Goal: Use online tool/utility: Utilize a website feature to perform a specific function

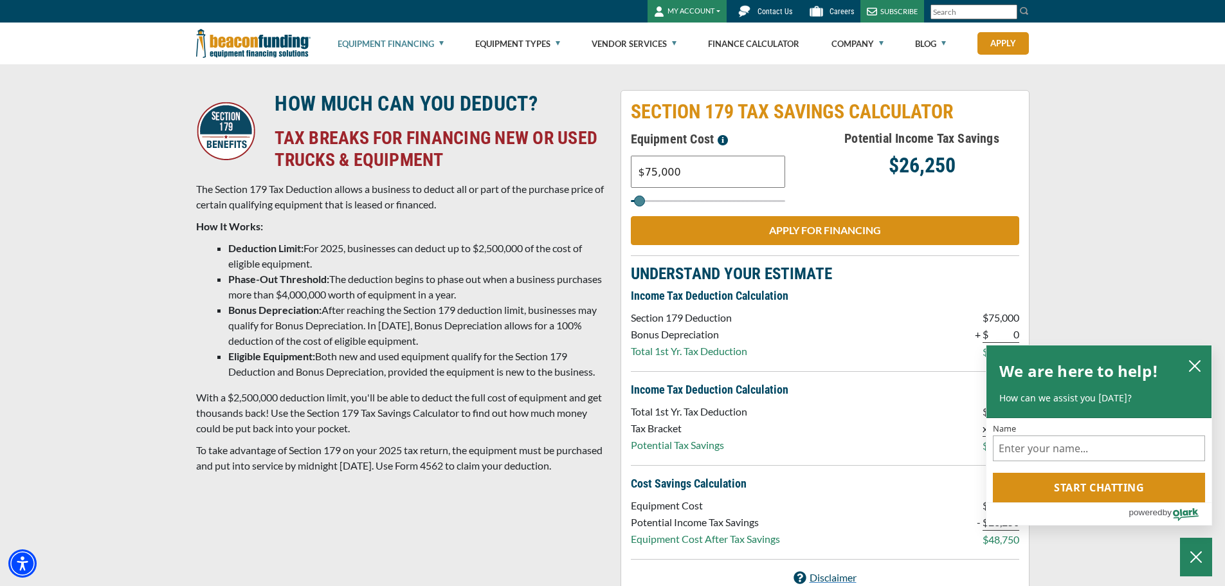
drag, startPoint x: 695, startPoint y: 173, endPoint x: 614, endPoint y: 171, distance: 81.1
click at [614, 171] on div "SECTION 179 TAX SAVINGS CALCULATOR Equipment Cost $75,000 Potential Income Tax …" at bounding box center [825, 342] width 424 height 505
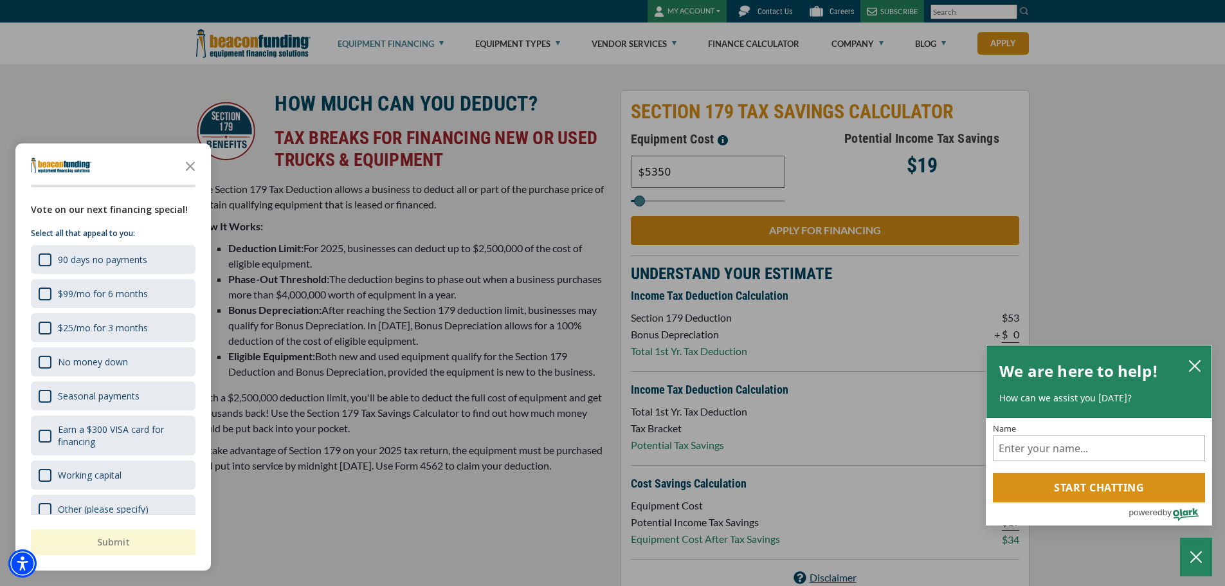
type input "$5,350"
type input "5000"
type input "$5,350"
type input "5000"
type input "$53,501"
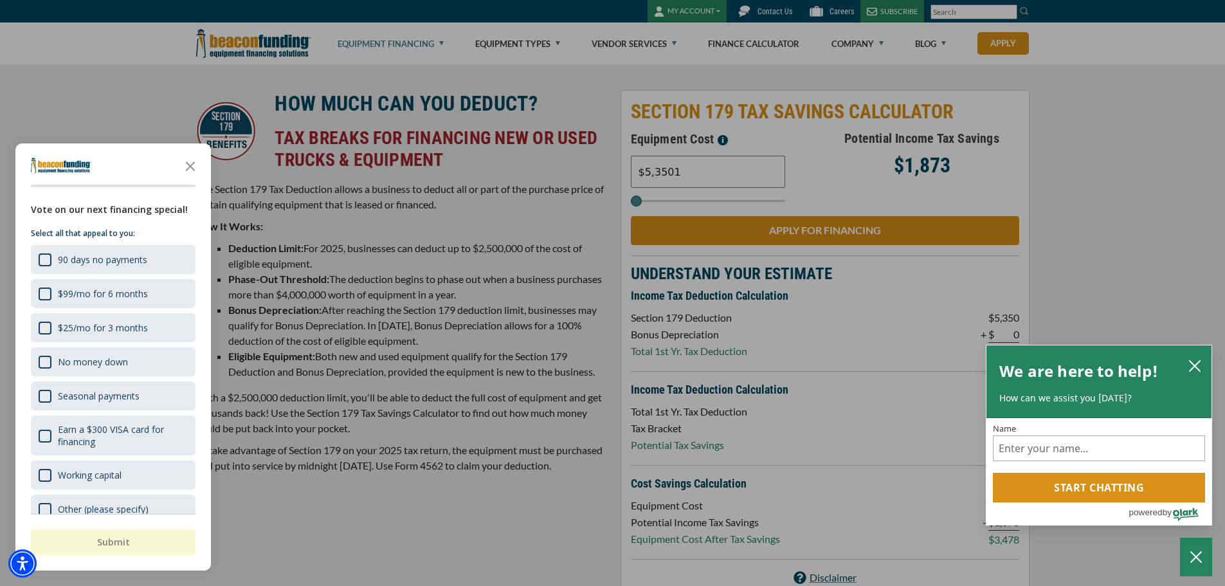
type input "54000"
type input "$535,016"
type input "535000"
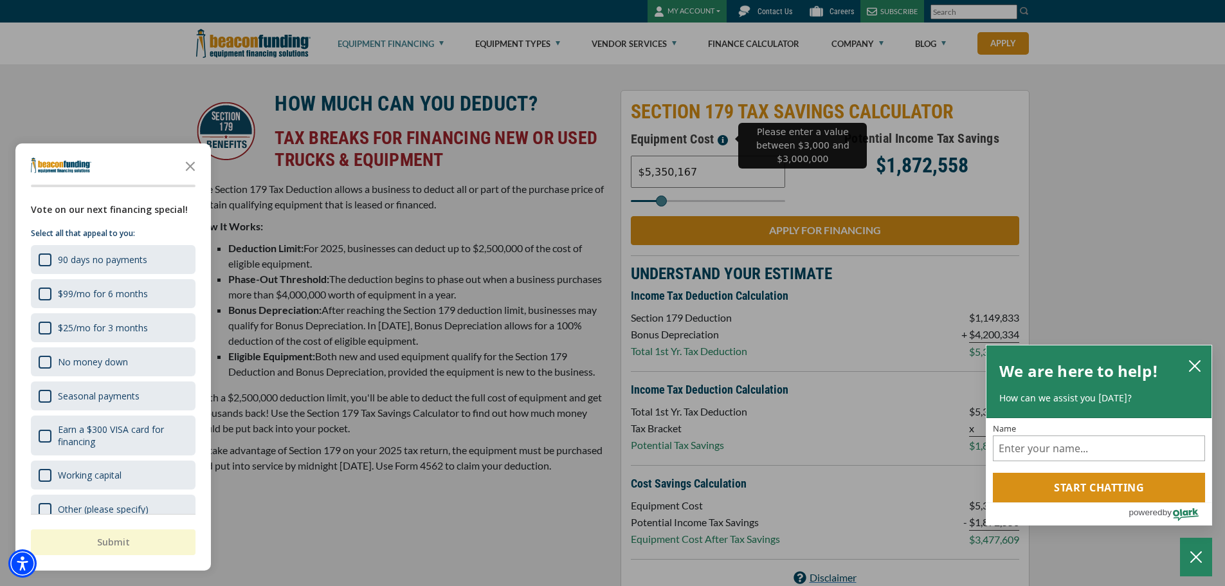
type input "$5,350,167"
click at [1199, 368] on icon "close chatbox" at bounding box center [1194, 365] width 13 height 13
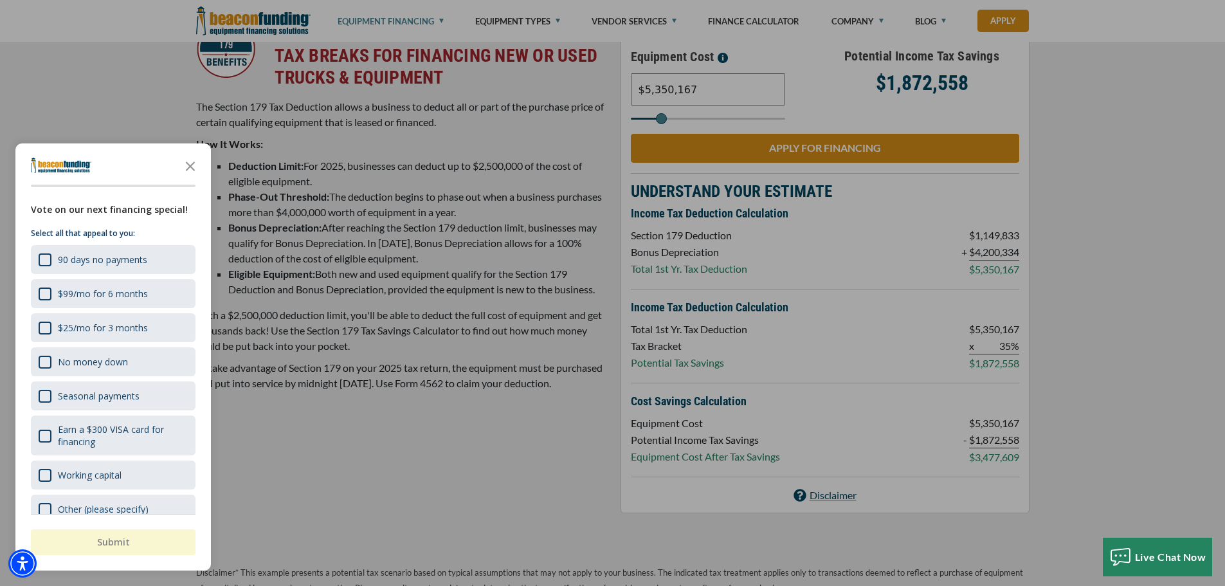
scroll to position [64, 0]
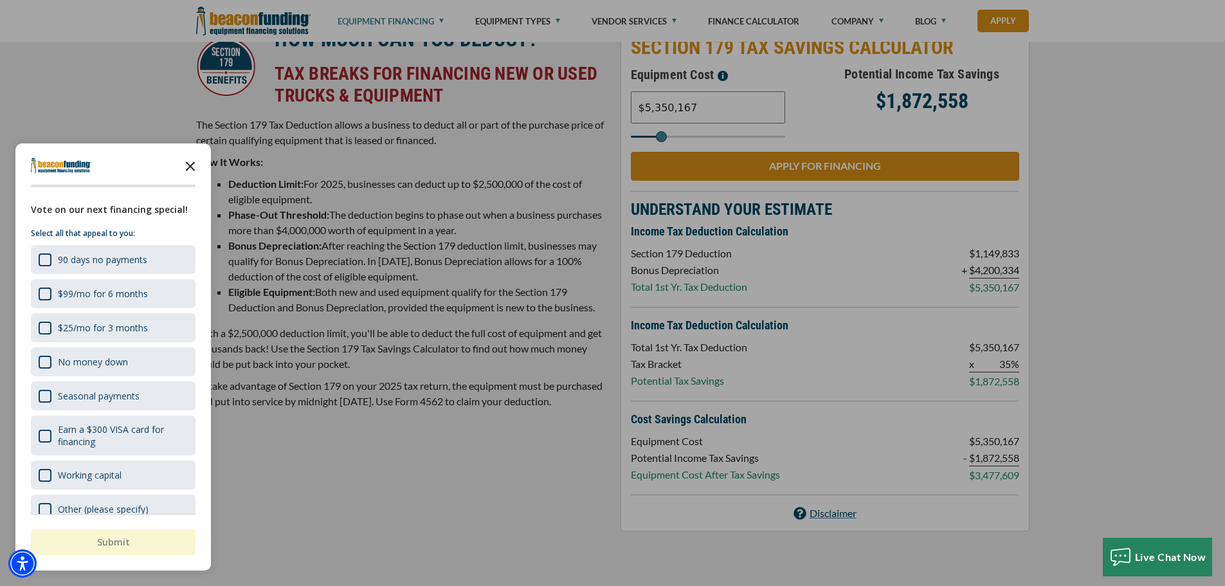
click at [190, 161] on icon "Close the survey" at bounding box center [190, 165] width 26 height 26
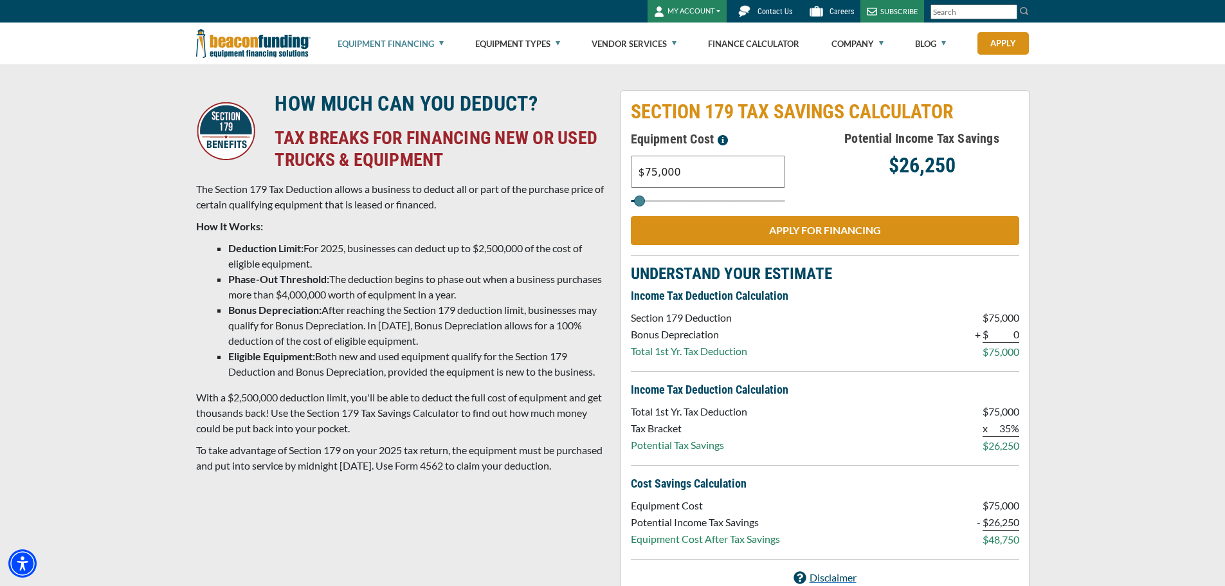
click at [680, 171] on input "$75,000" at bounding box center [708, 172] width 154 height 32
paste input "5,742,309.34"
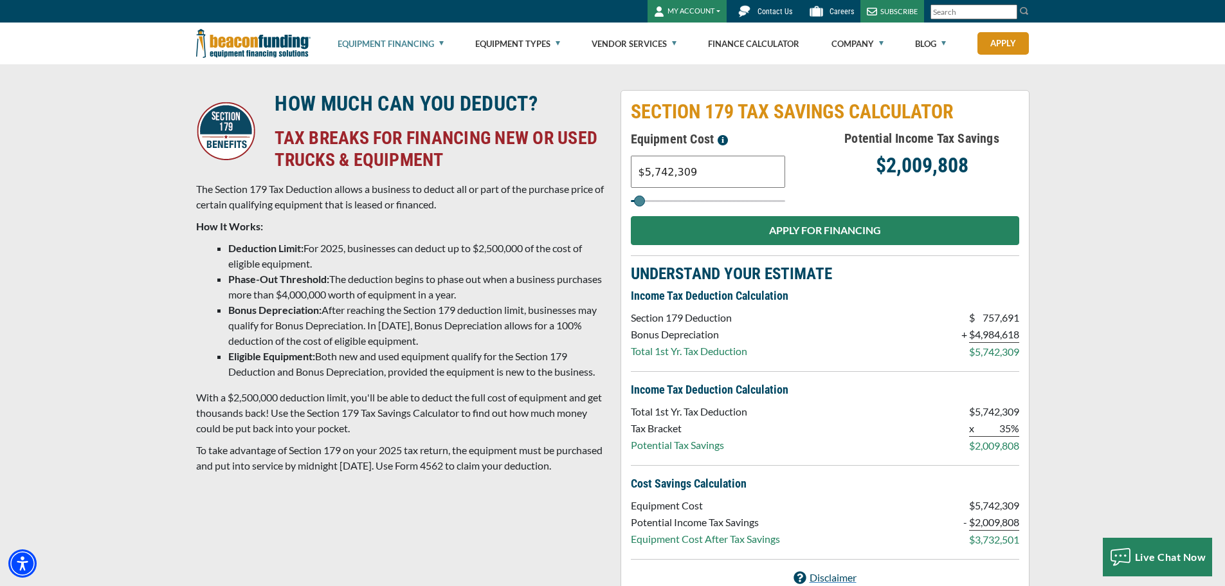
type input "$5,742,309"
click at [729, 236] on link "APPLY FOR FINANCING" at bounding box center [825, 230] width 388 height 29
